Goal: Navigation & Orientation: Find specific page/section

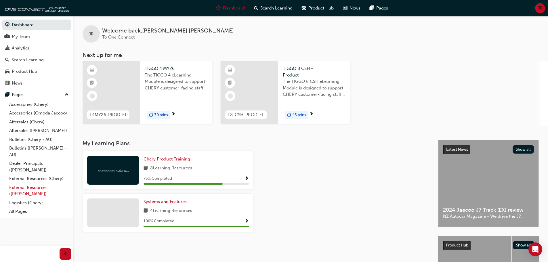
click at [29, 186] on link "External Resources ([PERSON_NAME])" at bounding box center [39, 190] width 64 height 15
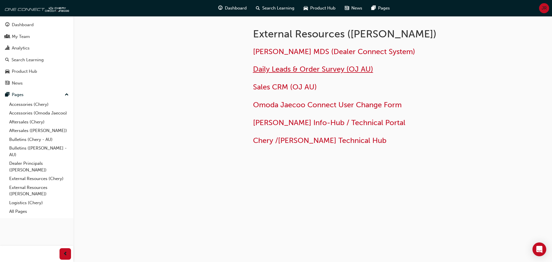
click at [309, 68] on span "Daily Leads & Order Survey (OJ AU)" at bounding box center [313, 69] width 120 height 9
click at [304, 86] on span "Sales CRM (OJ AU)" at bounding box center [285, 87] width 64 height 9
